Goal: Find specific fact: Find specific fact

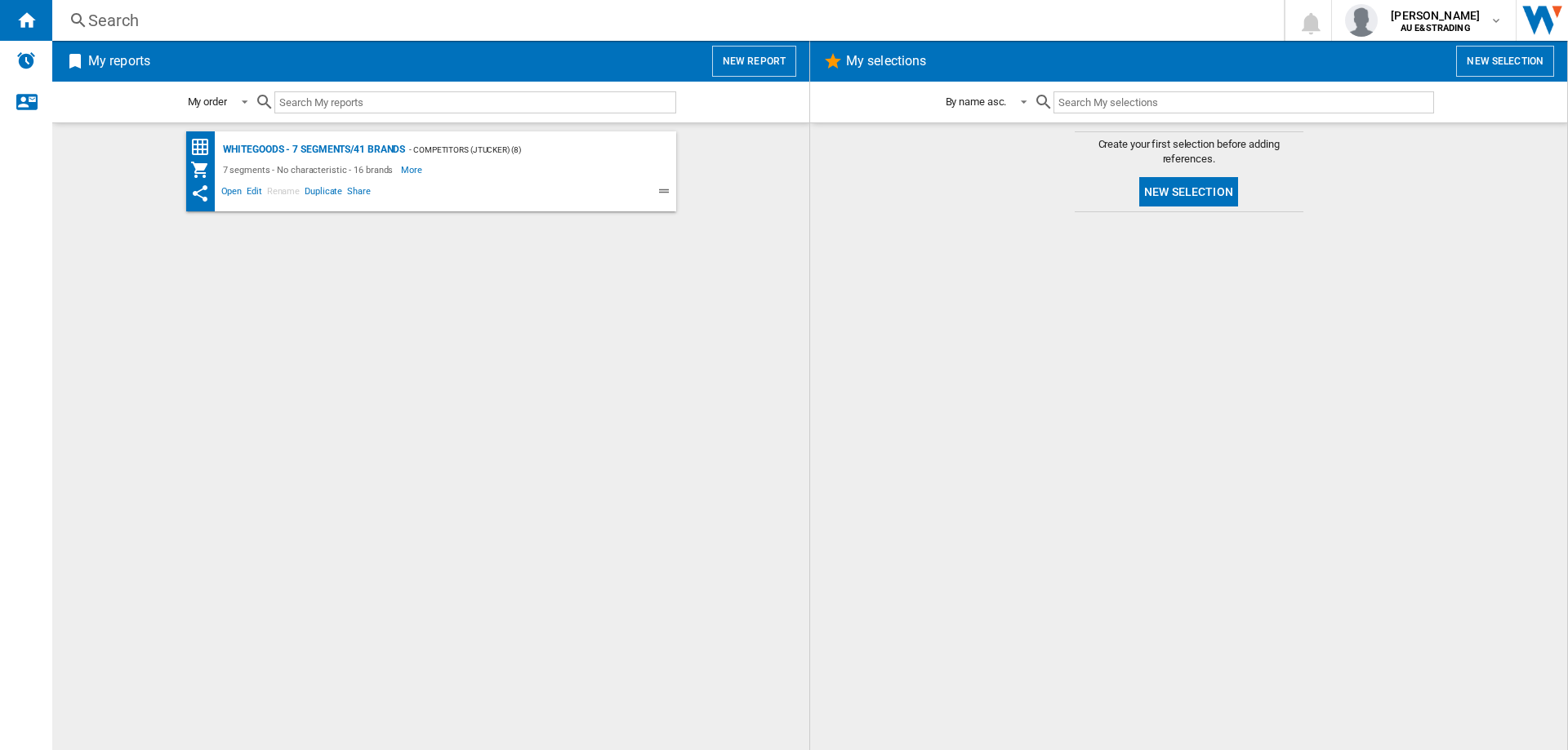
click at [172, 27] on div "Search" at bounding box center [665, 20] width 1153 height 23
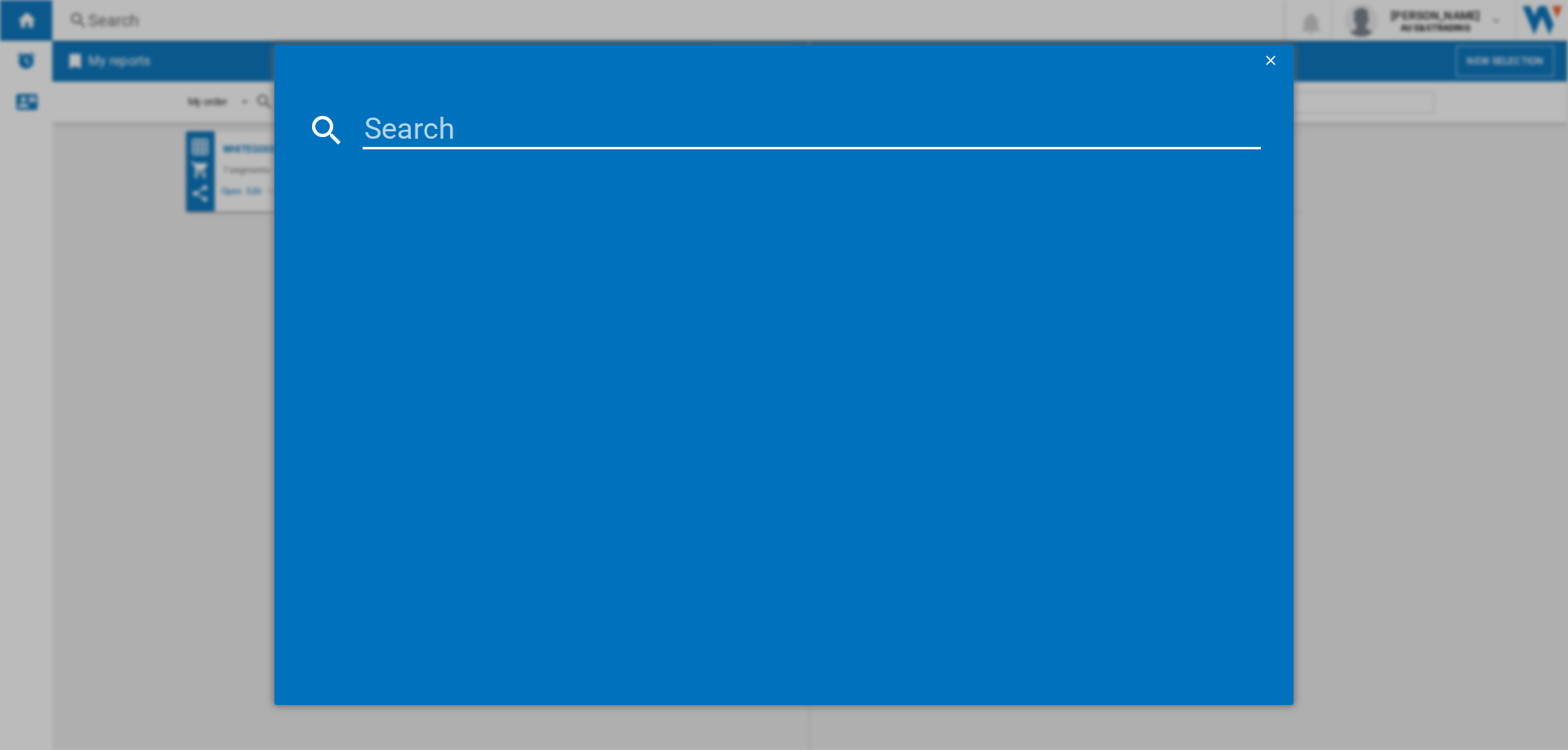
paste input "WGE03408AU"
type input "WGE03408AU"
